Goal: Task Accomplishment & Management: Complete application form

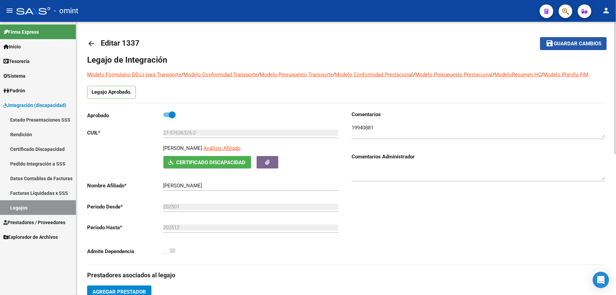
click at [577, 46] on span "Guardar cambios" at bounding box center [578, 44] width 48 height 6
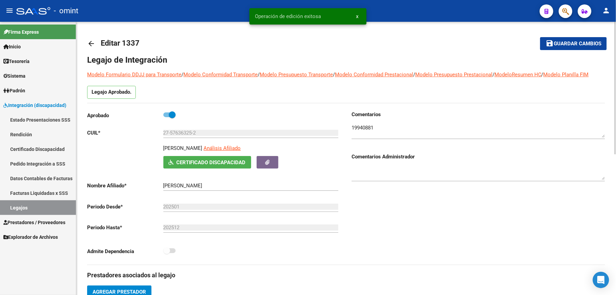
click at [89, 45] on mat-icon "arrow_back" at bounding box center [91, 43] width 8 height 8
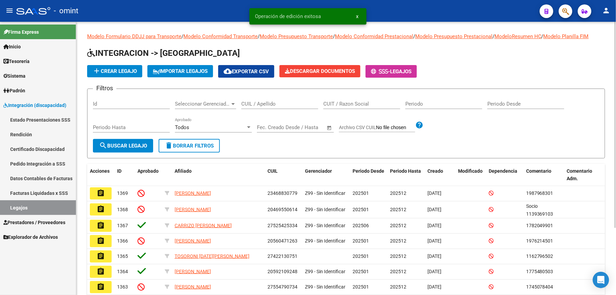
click at [280, 103] on input "CUIL / Apellido" at bounding box center [279, 104] width 77 height 6
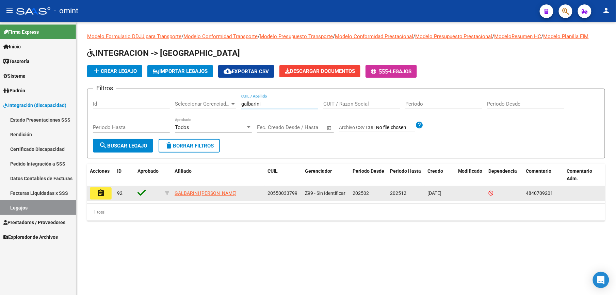
type input "galbarini"
click at [104, 195] on mat-icon "assignment" at bounding box center [101, 193] width 8 height 8
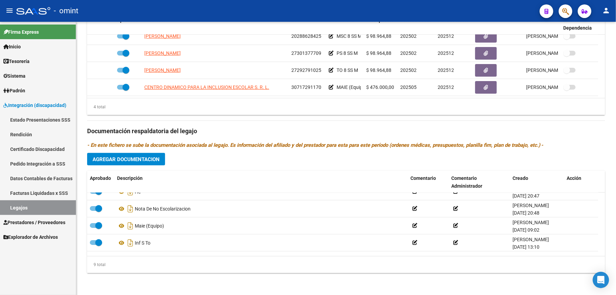
scroll to position [46, 0]
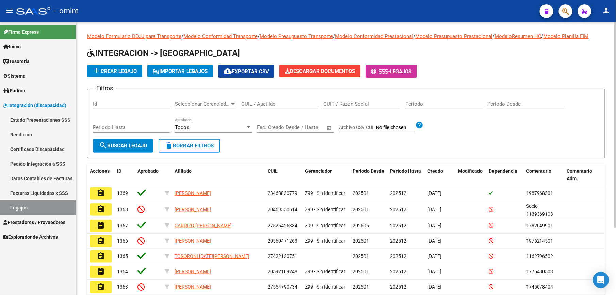
click at [258, 103] on input "CUIL / Apellido" at bounding box center [279, 104] width 77 height 6
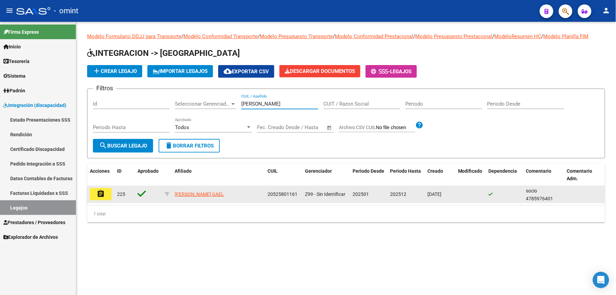
type input "[PERSON_NAME]"
click at [101, 192] on mat-icon "assignment" at bounding box center [101, 193] width 8 height 8
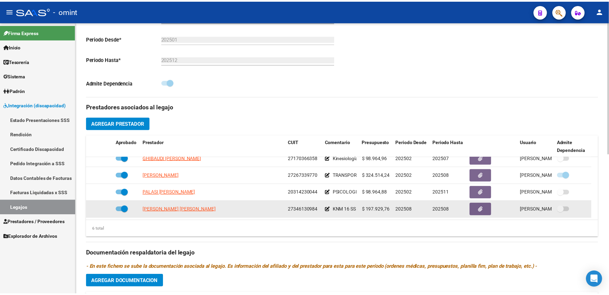
scroll to position [181, 0]
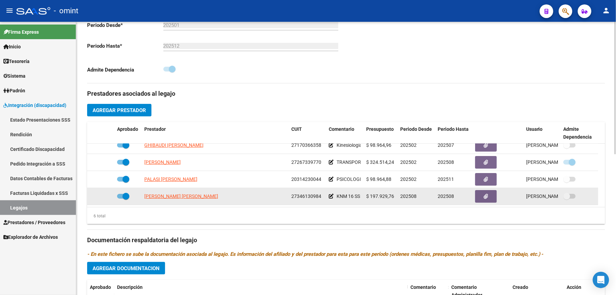
click at [120, 198] on span at bounding box center [123, 196] width 12 height 5
click at [120, 198] on input "checkbox" at bounding box center [120, 198] width 0 height 0
checkbox input "false"
click at [104, 198] on icon at bounding box center [104, 196] width 5 height 5
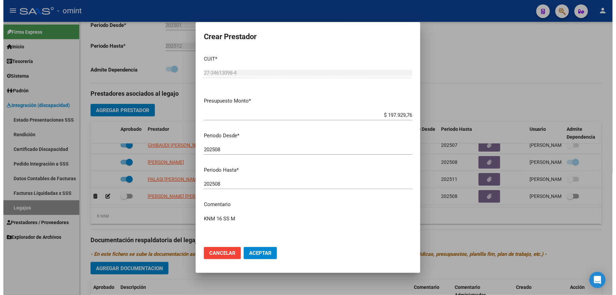
scroll to position [189, 0]
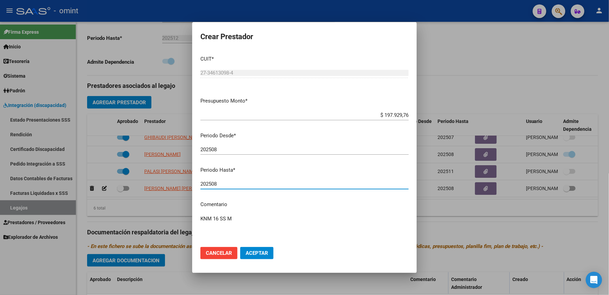
click at [248, 181] on input "202508" at bounding box center [304, 184] width 208 height 6
type input "202511"
click at [252, 250] on span "Aceptar" at bounding box center [257, 253] width 22 height 6
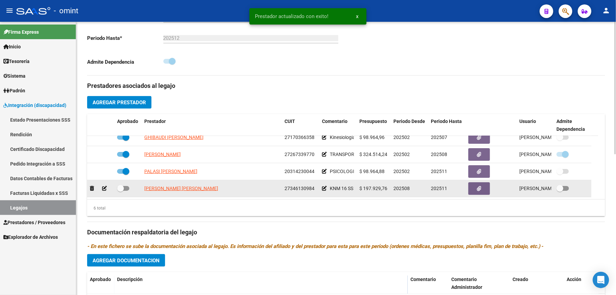
scroll to position [181, 0]
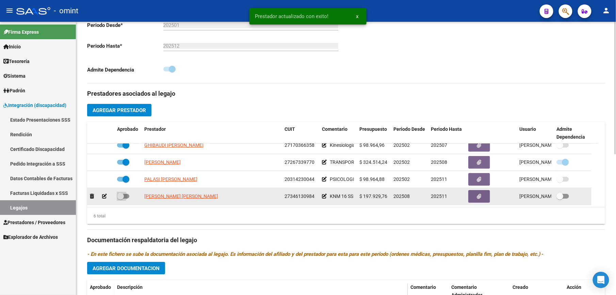
click at [127, 196] on span at bounding box center [123, 196] width 12 height 5
click at [120, 198] on input "checkbox" at bounding box center [120, 198] width 0 height 0
checkbox input "true"
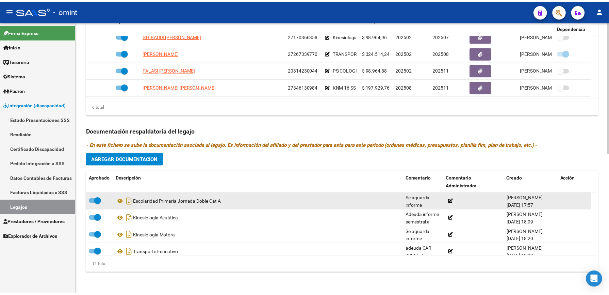
scroll to position [291, 0]
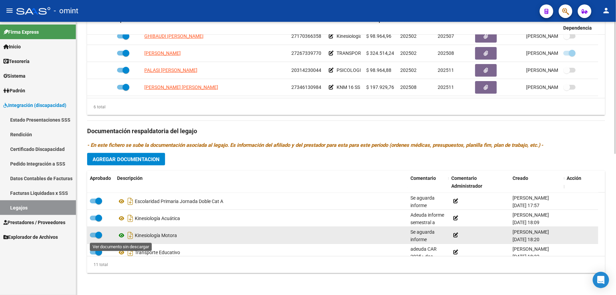
click at [122, 236] on icon at bounding box center [121, 235] width 9 height 8
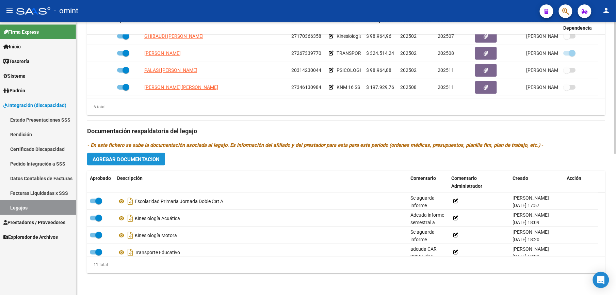
click at [144, 157] on span "Agregar Documentacion" at bounding box center [126, 159] width 67 height 6
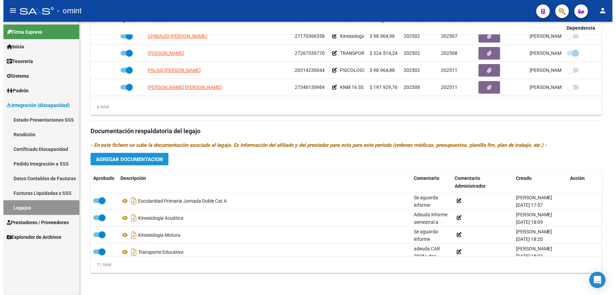
scroll to position [298, 0]
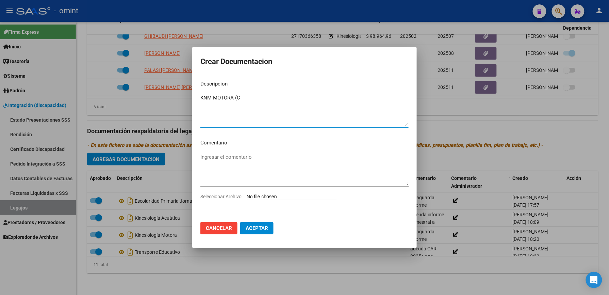
click at [267, 99] on textarea "KNM MOTORA (C" at bounding box center [304, 110] width 208 height 32
type textarea "KNM MOTORA (COMPLETO)"
click at [236, 199] on span "Seleccionar Archivo" at bounding box center [220, 196] width 41 height 5
click at [247, 199] on input "Seleccionar Archivo" at bounding box center [292, 197] width 90 height 6
type input "C:\fakepath\KNM NUEVO COMPLETO.pdf"
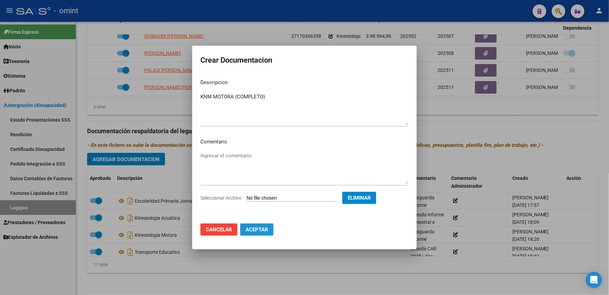
click at [260, 228] on span "Aceptar" at bounding box center [257, 229] width 22 height 6
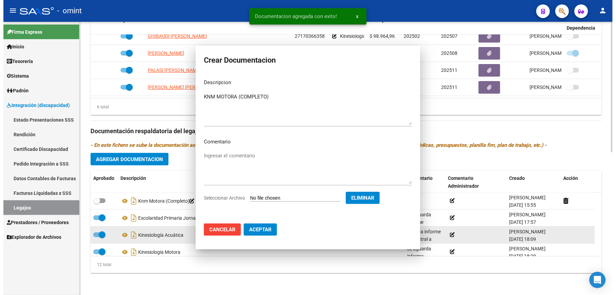
scroll to position [290, 0]
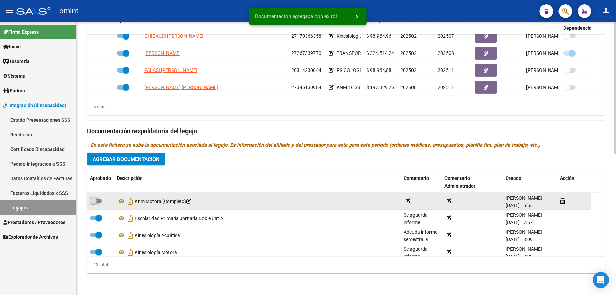
click at [101, 201] on span at bounding box center [96, 200] width 12 height 5
click at [93, 203] on input "checkbox" at bounding box center [93, 203] width 0 height 0
checkbox input "true"
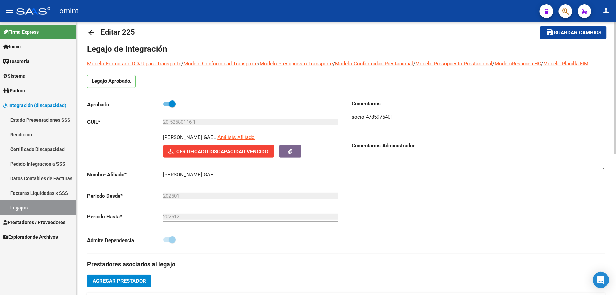
scroll to position [0, 0]
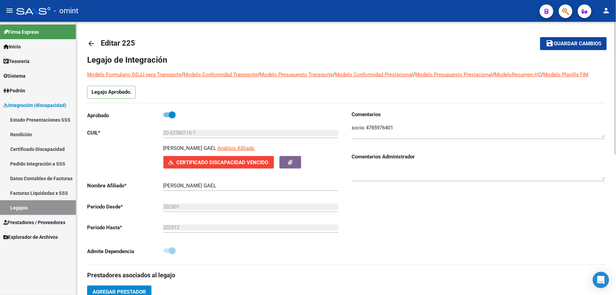
drag, startPoint x: 580, startPoint y: 40, endPoint x: 577, endPoint y: 46, distance: 6.6
click at [580, 41] on span "Guardar cambios" at bounding box center [578, 44] width 48 height 6
drag, startPoint x: 582, startPoint y: 44, endPoint x: 504, endPoint y: 52, distance: 78.4
click at [578, 44] on span "Guardar cambios" at bounding box center [578, 44] width 48 height 6
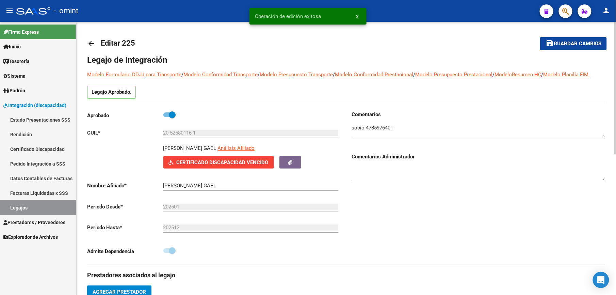
click at [89, 45] on mat-icon "arrow_back" at bounding box center [91, 43] width 8 height 8
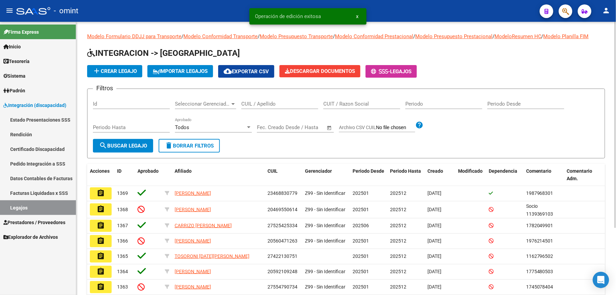
click at [271, 105] on input "CUIL / Apellido" at bounding box center [279, 104] width 77 height 6
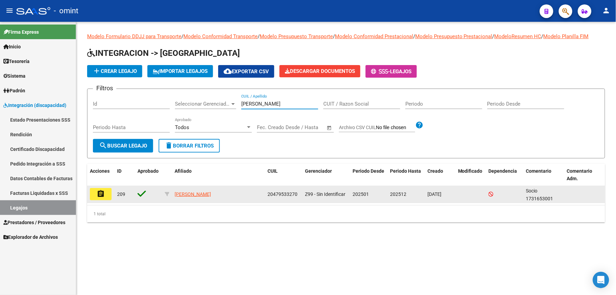
type input "[PERSON_NAME]"
click at [102, 196] on mat-icon "assignment" at bounding box center [101, 193] width 8 height 8
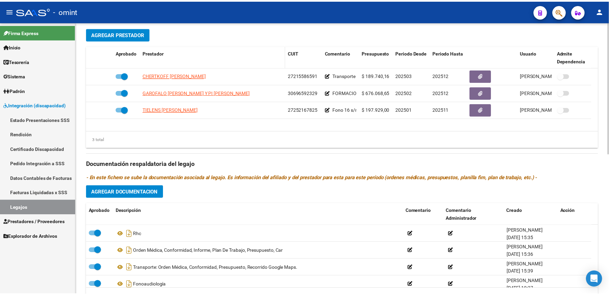
scroll to position [291, 0]
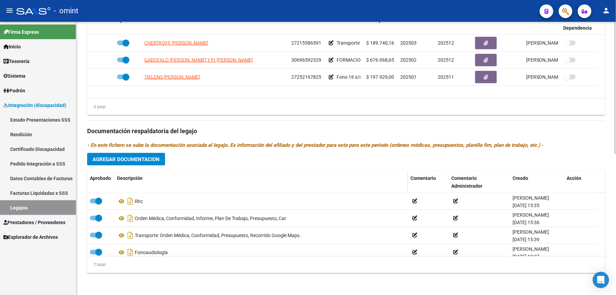
click at [144, 162] on span "Agregar Documentacion" at bounding box center [126, 159] width 67 height 6
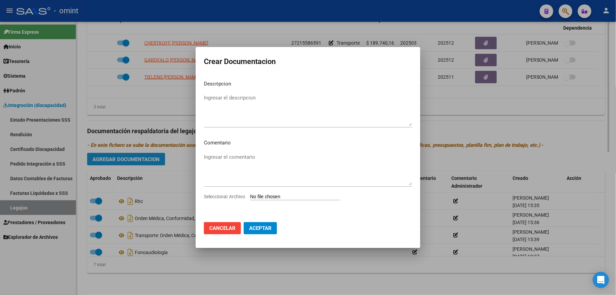
scroll to position [298, 0]
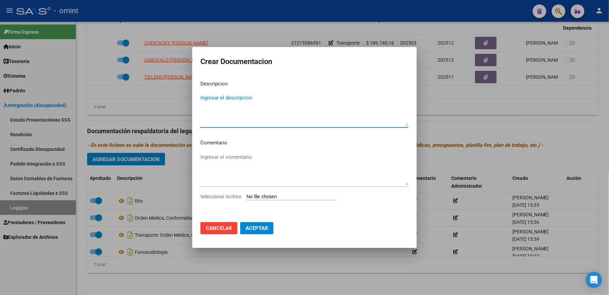
click at [251, 98] on textarea "Ingresar el descripcion" at bounding box center [304, 110] width 208 height 32
type textarea "PSICOLOGIA"
click at [228, 198] on span "Seleccionar Archivo" at bounding box center [220, 196] width 41 height 5
click at [247, 198] on input "Seleccionar Archivo" at bounding box center [292, 197] width 90 height 6
type input "C:\fakepath\PSICOLOGIA.pdf"
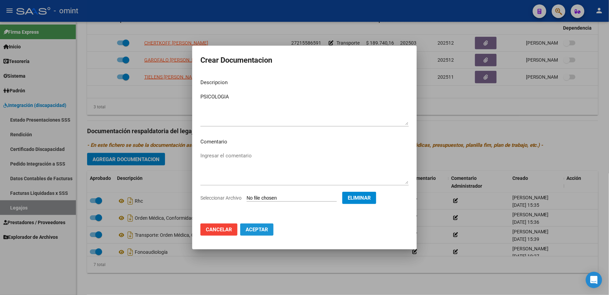
click at [267, 229] on span "Aceptar" at bounding box center [257, 229] width 22 height 6
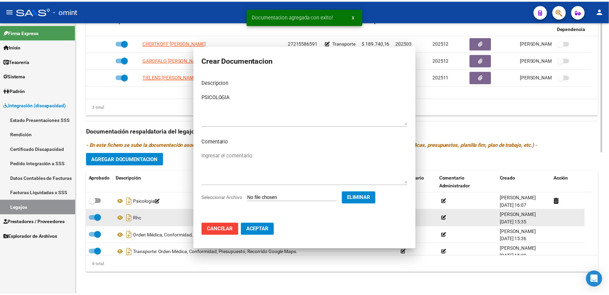
scroll to position [290, 0]
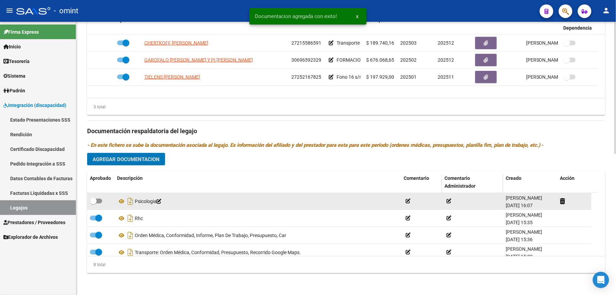
click at [100, 198] on label at bounding box center [96, 201] width 12 height 8
click at [93, 203] on input "checkbox" at bounding box center [93, 203] width 0 height 0
checkbox input "true"
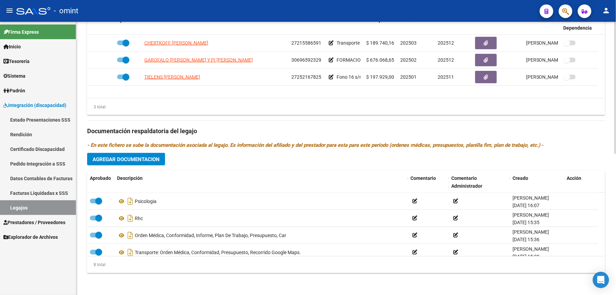
click at [146, 160] on span "Agregar Documentacion" at bounding box center [126, 159] width 67 height 6
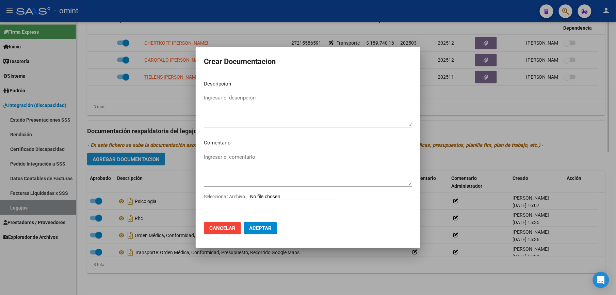
scroll to position [298, 0]
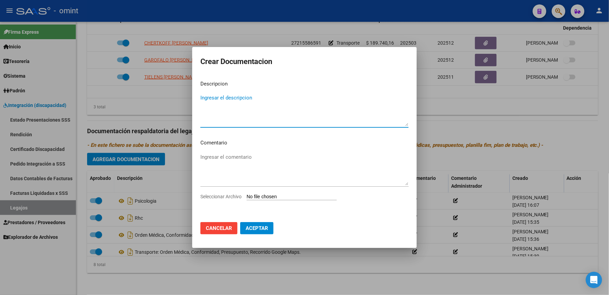
click at [232, 101] on textarea "Ingresar el descripcion" at bounding box center [304, 110] width 208 height 32
type textarea "CAR"
click at [236, 195] on span "Seleccionar Archivo" at bounding box center [220, 196] width 41 height 5
click at [247, 195] on input "Seleccionar Archivo" at bounding box center [292, 197] width 90 height 6
type input "C:\fakepath\1731653001_250826015212_const-alumn-reg.pdf"
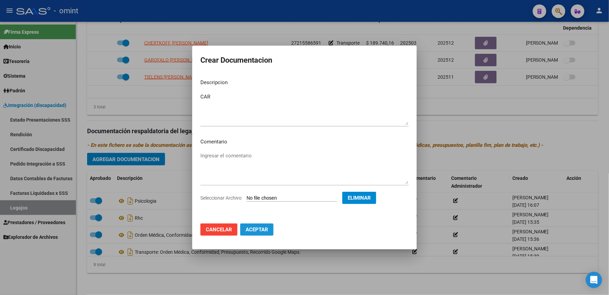
click at [263, 231] on span "Aceptar" at bounding box center [257, 229] width 22 height 6
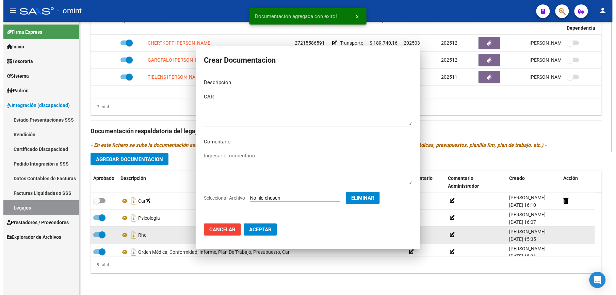
scroll to position [290, 0]
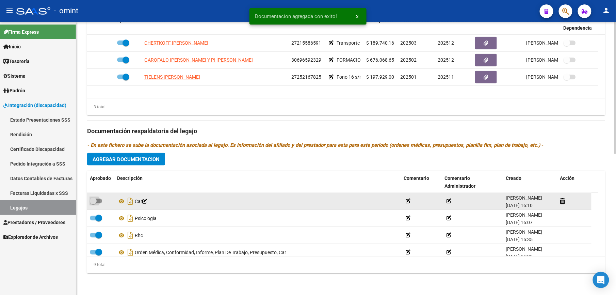
click at [99, 202] on span at bounding box center [96, 200] width 12 height 5
click at [93, 203] on input "checkbox" at bounding box center [93, 203] width 0 height 0
checkbox input "true"
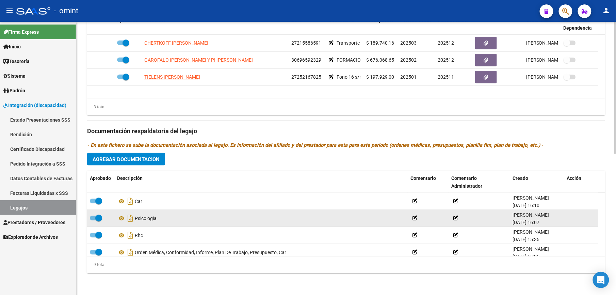
scroll to position [245, 0]
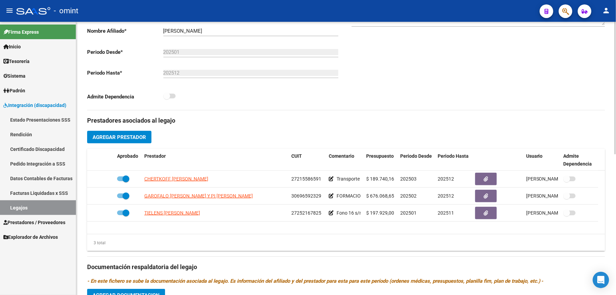
click at [126, 135] on span "Agregar Prestador" at bounding box center [119, 137] width 53 height 6
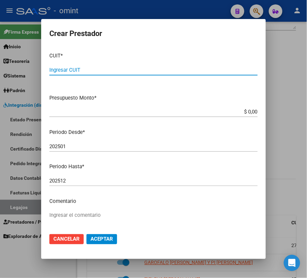
scroll to position [188, 0]
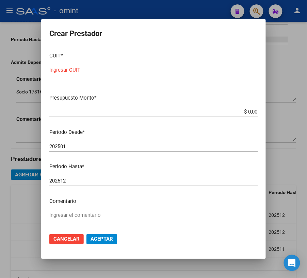
click at [130, 70] on input "Ingresar CUIT" at bounding box center [153, 70] width 208 height 6
type input "27-27503015-0"
click at [109, 108] on div "$ 0,00 Ingresar el monto" at bounding box center [153, 112] width 208 height 10
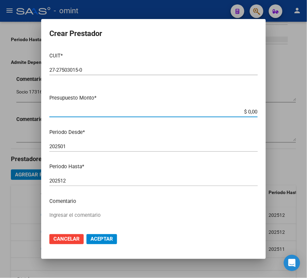
click at [246, 115] on input "$ 0,00" at bounding box center [153, 112] width 208 height 6
type input "$ 197.929,76"
click at [214, 147] on input "202501" at bounding box center [153, 147] width 208 height 6
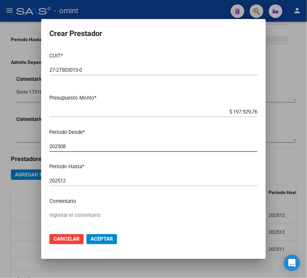
click at [86, 147] on input "202508" at bounding box center [153, 147] width 208 height 6
type input "202509"
click at [81, 179] on input "202512" at bounding box center [153, 181] width 208 height 6
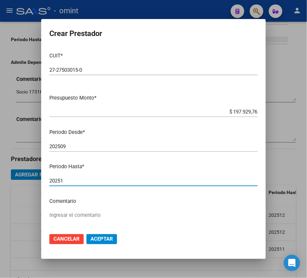
type input "202512"
click at [74, 213] on textarea "Ingresar el comentario" at bounding box center [153, 228] width 208 height 32
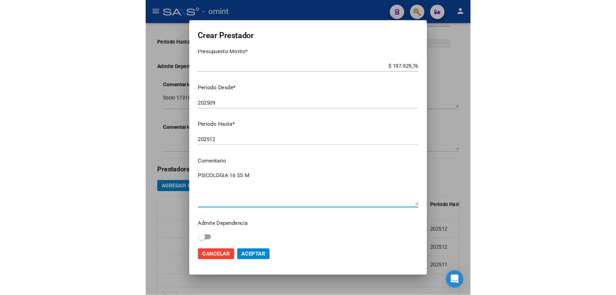
scroll to position [52, 0]
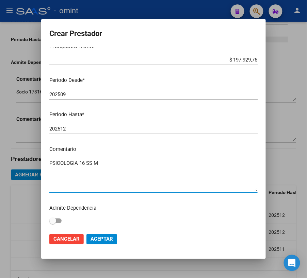
type textarea "PSICOLOGIA 16 SS M"
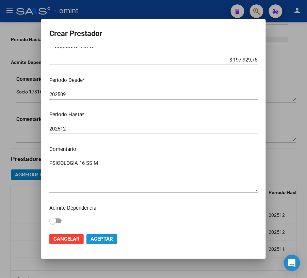
click at [104, 236] on span "Aceptar" at bounding box center [101, 239] width 22 height 6
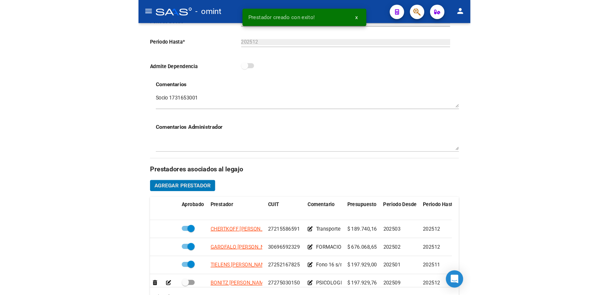
scroll to position [186, 0]
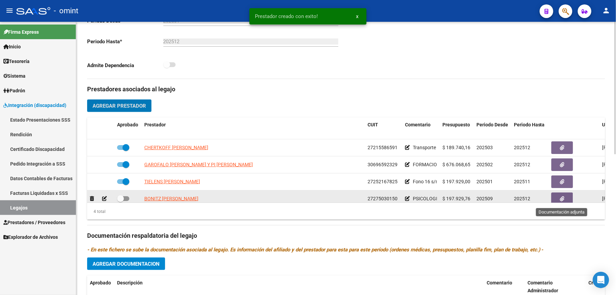
click at [558, 199] on button "button" at bounding box center [562, 198] width 22 height 13
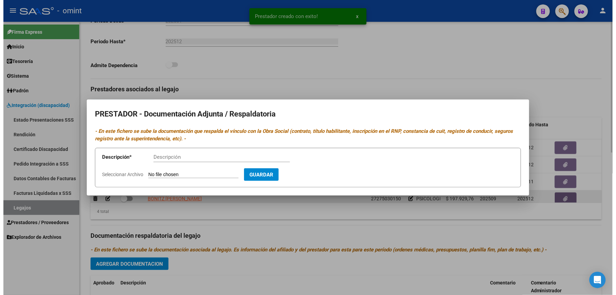
scroll to position [194, 0]
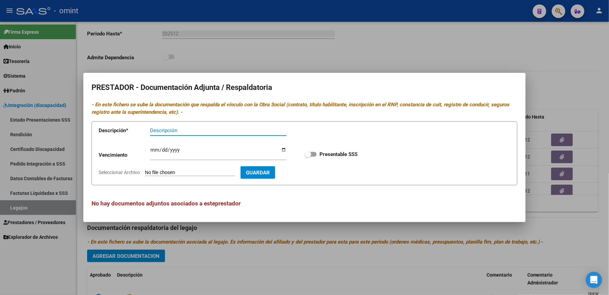
click at [196, 132] on input "Descripción" at bounding box center [218, 130] width 136 height 6
type input "TITULO - RNP - CBU - AFIP"
click at [152, 148] on input "Ingresar vencimiento" at bounding box center [218, 152] width 136 height 11
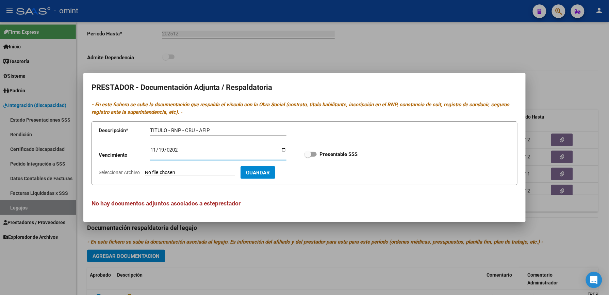
type input "[DATE]"
click at [128, 172] on span "Seleccionar Archivo" at bounding box center [119, 171] width 41 height 5
click at [145, 172] on input "Seleccionar Archivo" at bounding box center [190, 172] width 90 height 6
type input "C:\fakepath\PSICO.pdf"
click at [314, 153] on span at bounding box center [310, 154] width 12 height 5
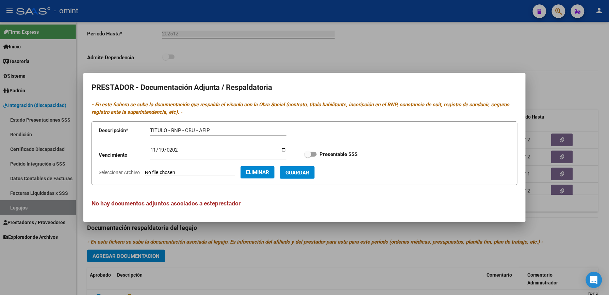
click at [308, 156] on input "Presentable SSS" at bounding box center [308, 156] width 0 height 0
checkbox input "true"
click at [309, 169] on span "Guardar" at bounding box center [297, 172] width 24 height 6
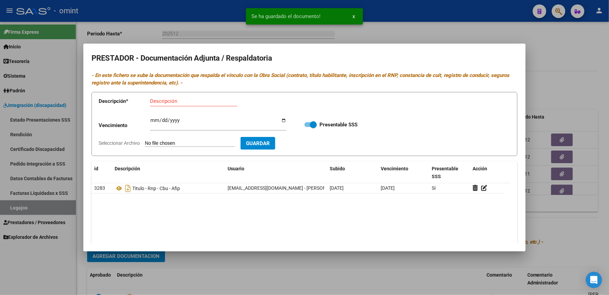
click at [498, 36] on div at bounding box center [304, 147] width 609 height 295
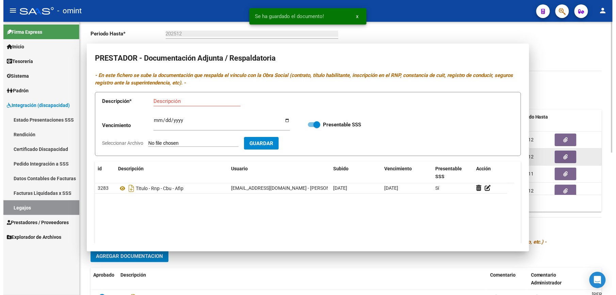
scroll to position [186, 0]
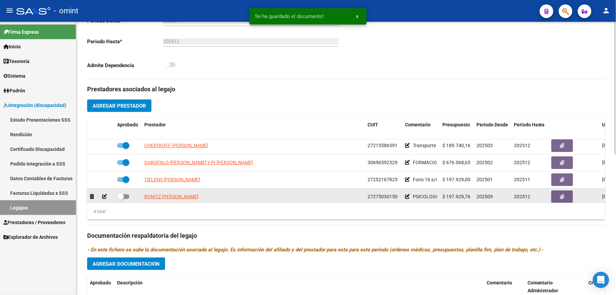
drag, startPoint x: 127, startPoint y: 194, endPoint x: 291, endPoint y: 197, distance: 163.7
click at [128, 194] on span at bounding box center [123, 196] width 12 height 5
click at [120, 199] on input "checkbox" at bounding box center [120, 199] width 0 height 0
checkbox input "true"
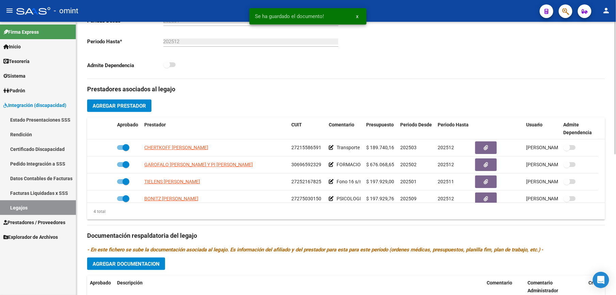
scroll to position [0, 0]
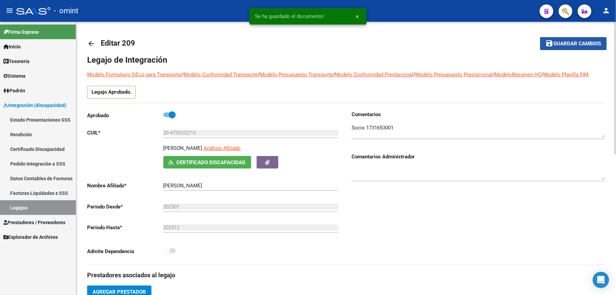
click at [561, 41] on span "Guardar cambios" at bounding box center [578, 44] width 48 height 6
